Goal: Obtain resource: Download file/media

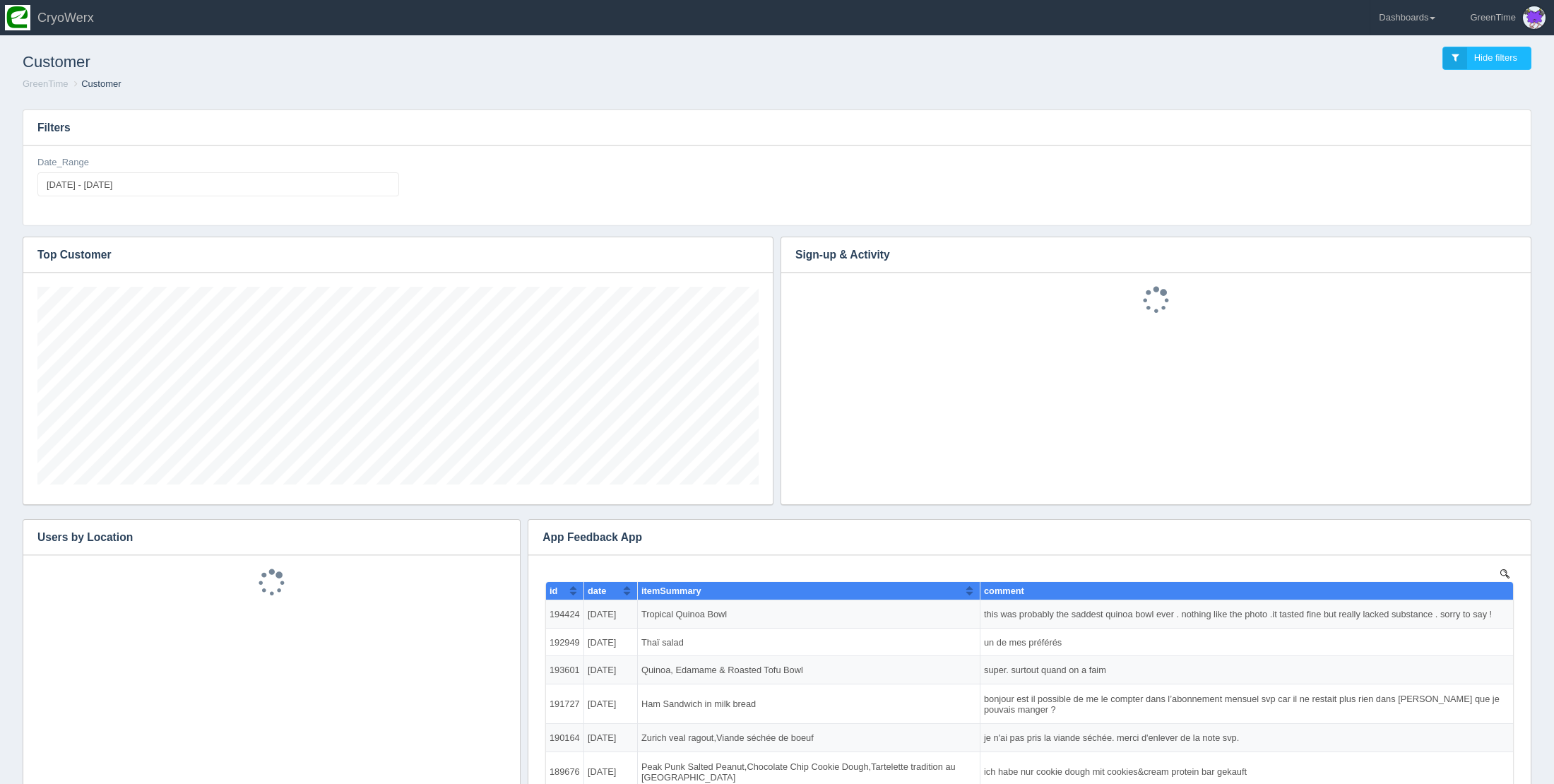
scroll to position [198, 721]
type input "[DATE]"
click at [200, 173] on input "[DATE] - [DATE]" at bounding box center [218, 184] width 362 height 24
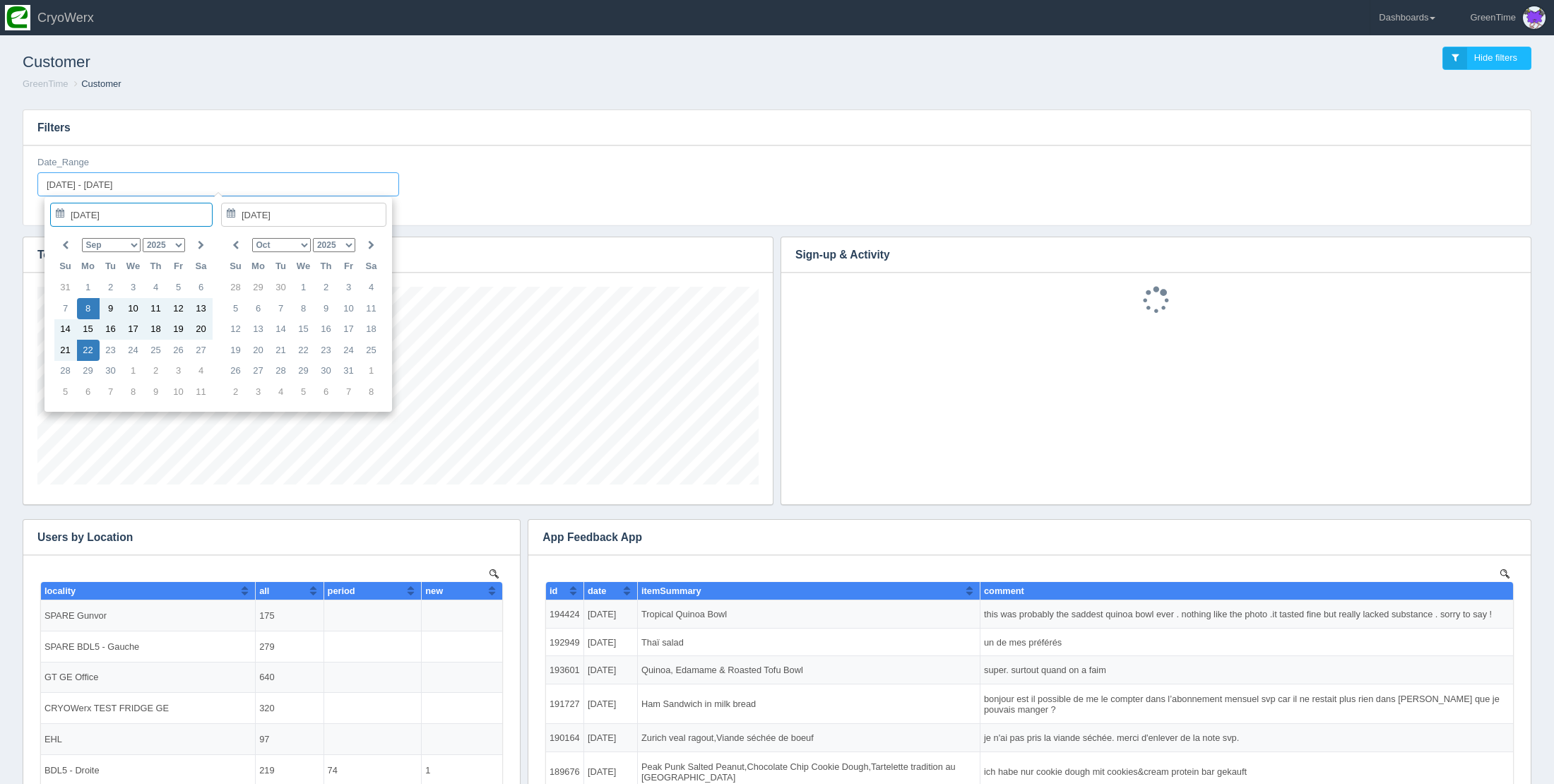
scroll to position [0, 0]
type input "[DATE]"
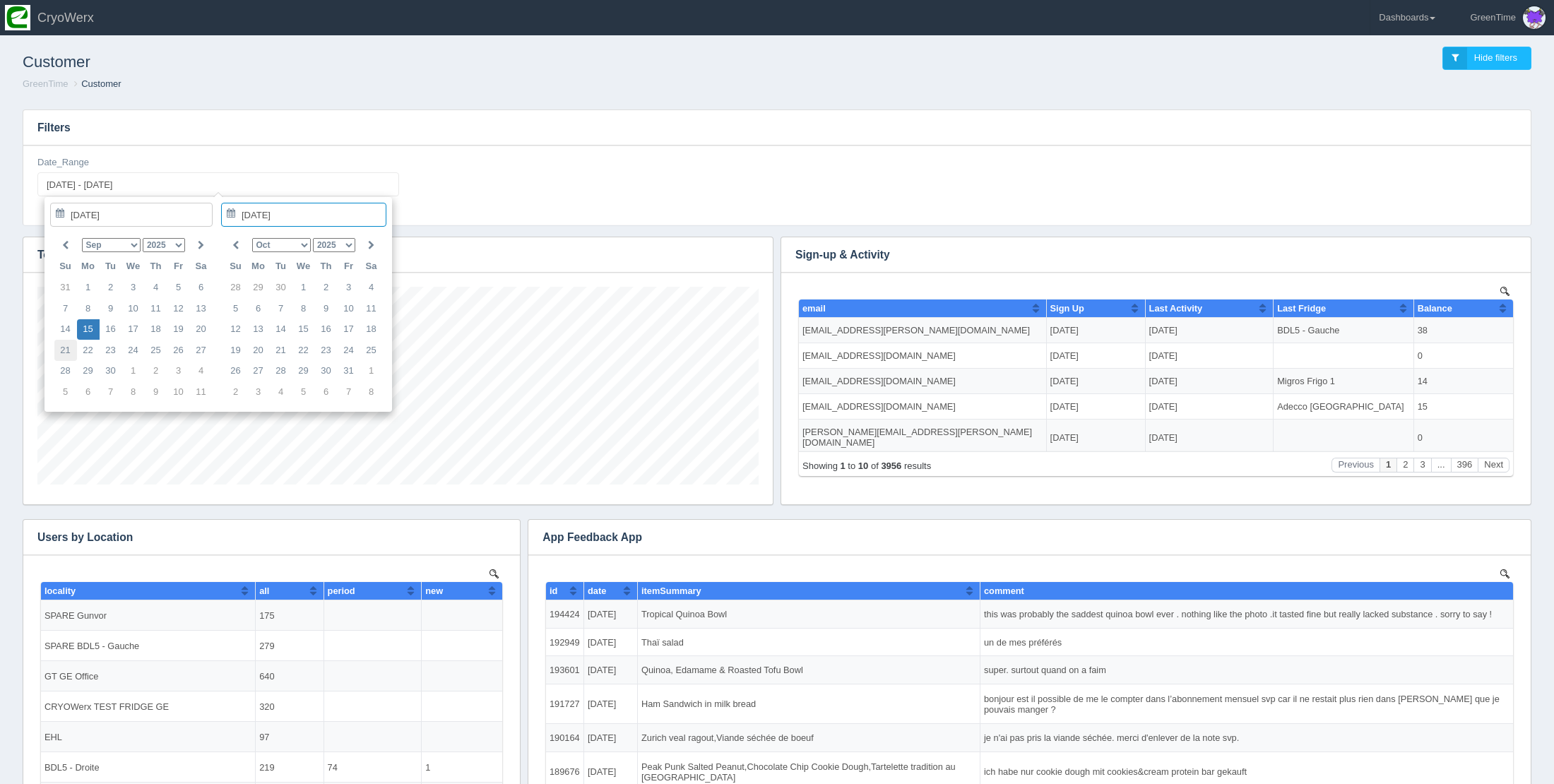
type input "[DATE]"
type input "[DATE] - [DATE]"
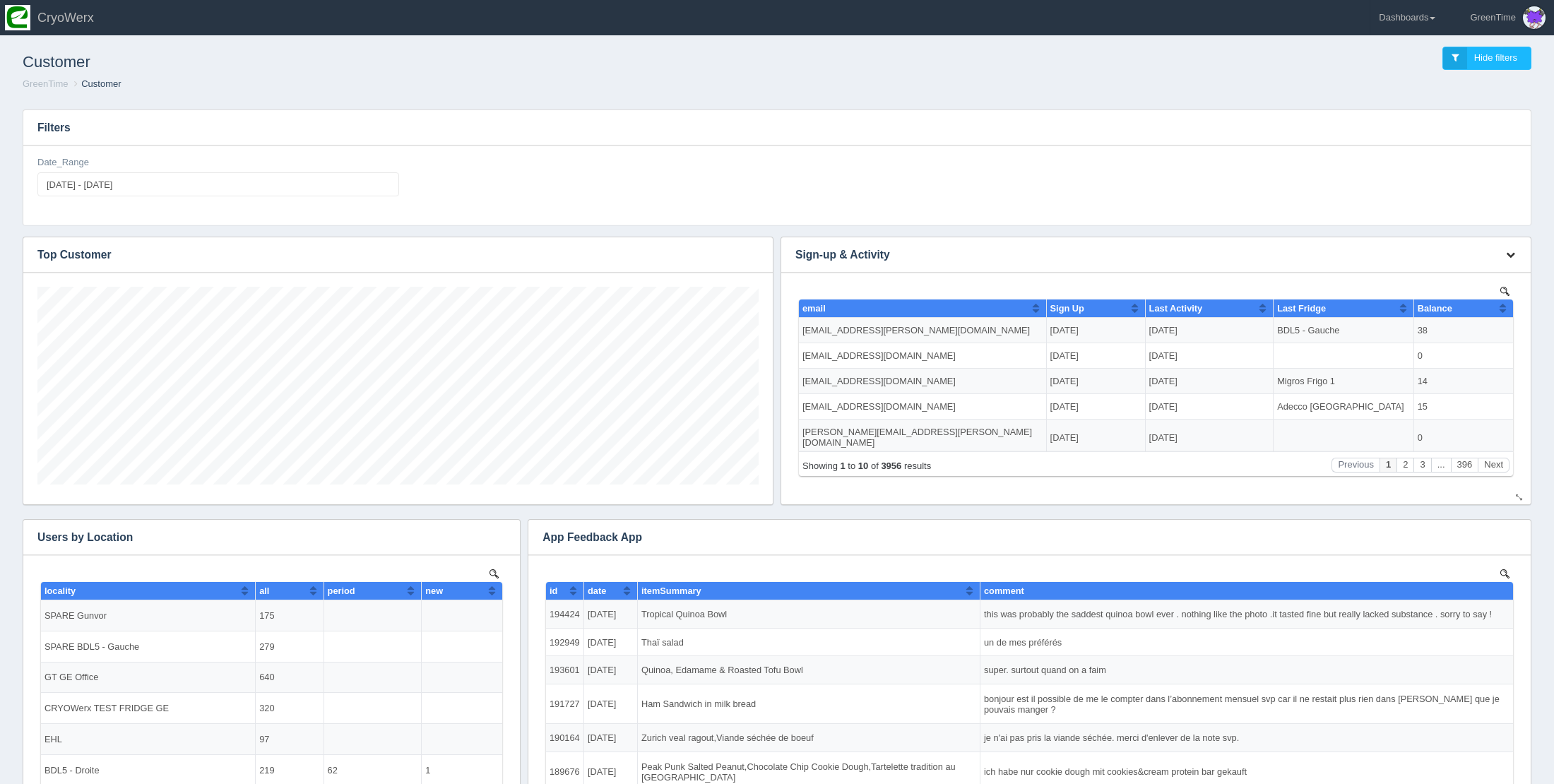
scroll to position [198, 721]
click at [1512, 260] on button "button" at bounding box center [1510, 255] width 19 height 22
click at [1494, 272] on link "Download CSV" at bounding box center [1463, 276] width 113 height 20
click at [1444, 275] on link "Download CSV" at bounding box center [1463, 276] width 113 height 20
click at [1424, 27] on link "Dashboards" at bounding box center [1407, 18] width 73 height 35
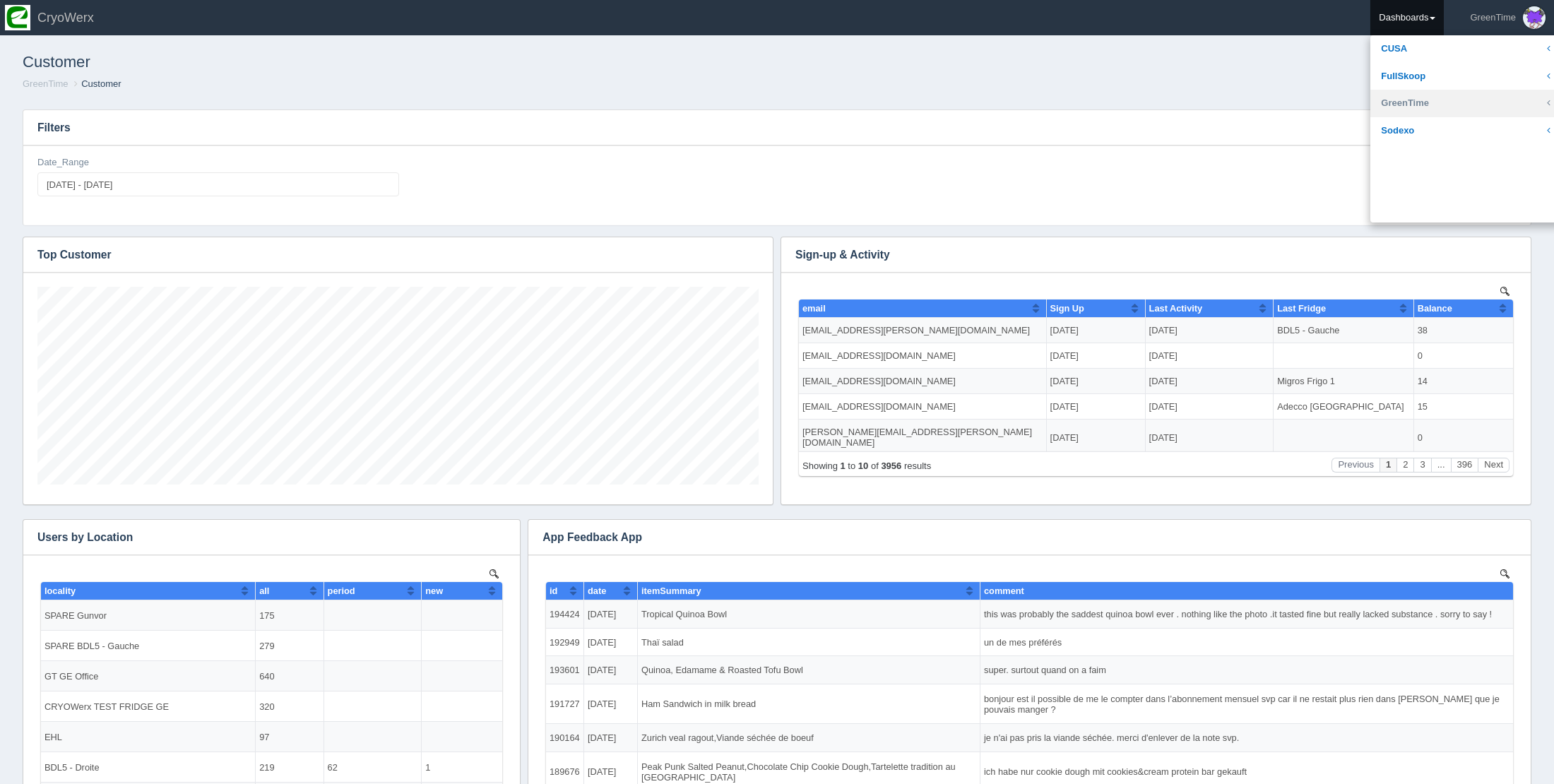
click at [1425, 105] on link "GreenTime" at bounding box center [1465, 103] width 190 height 28
click at [1419, 209] on link "Sales" at bounding box center [1465, 212] width 190 height 28
